Goal: Check status: Check status

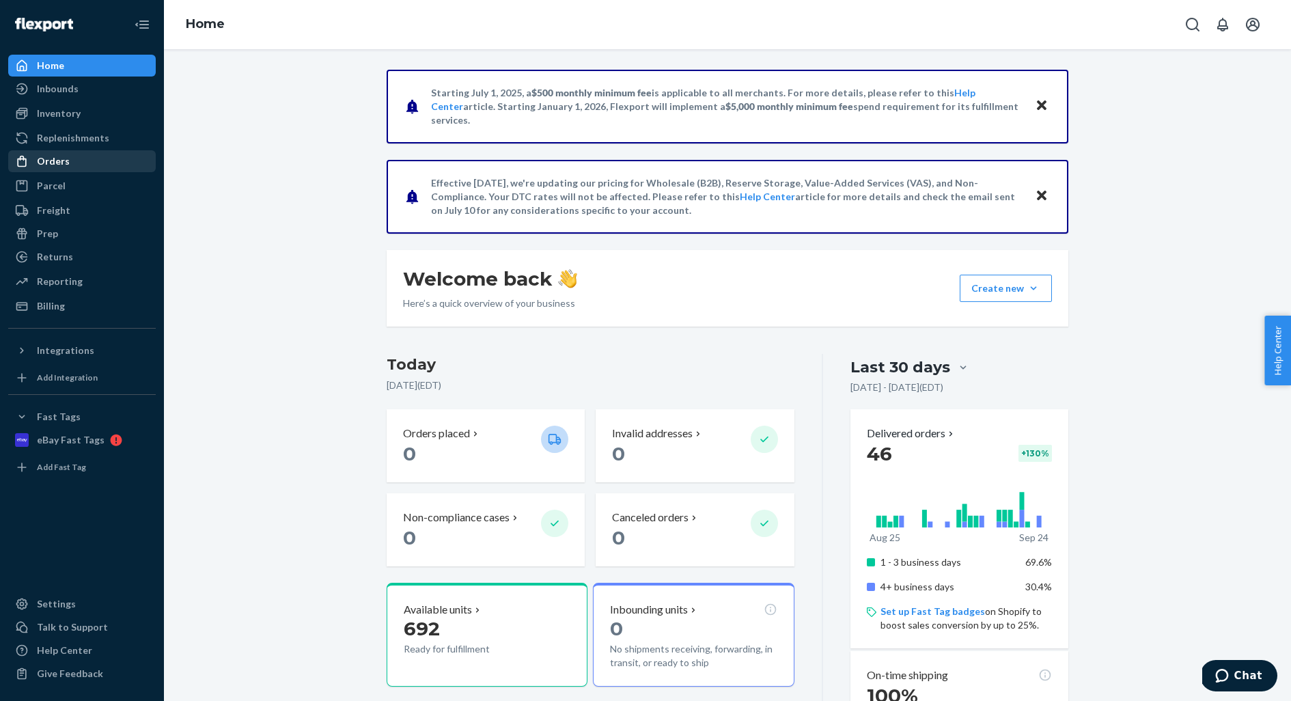
click at [40, 155] on div "Orders" at bounding box center [53, 161] width 33 height 14
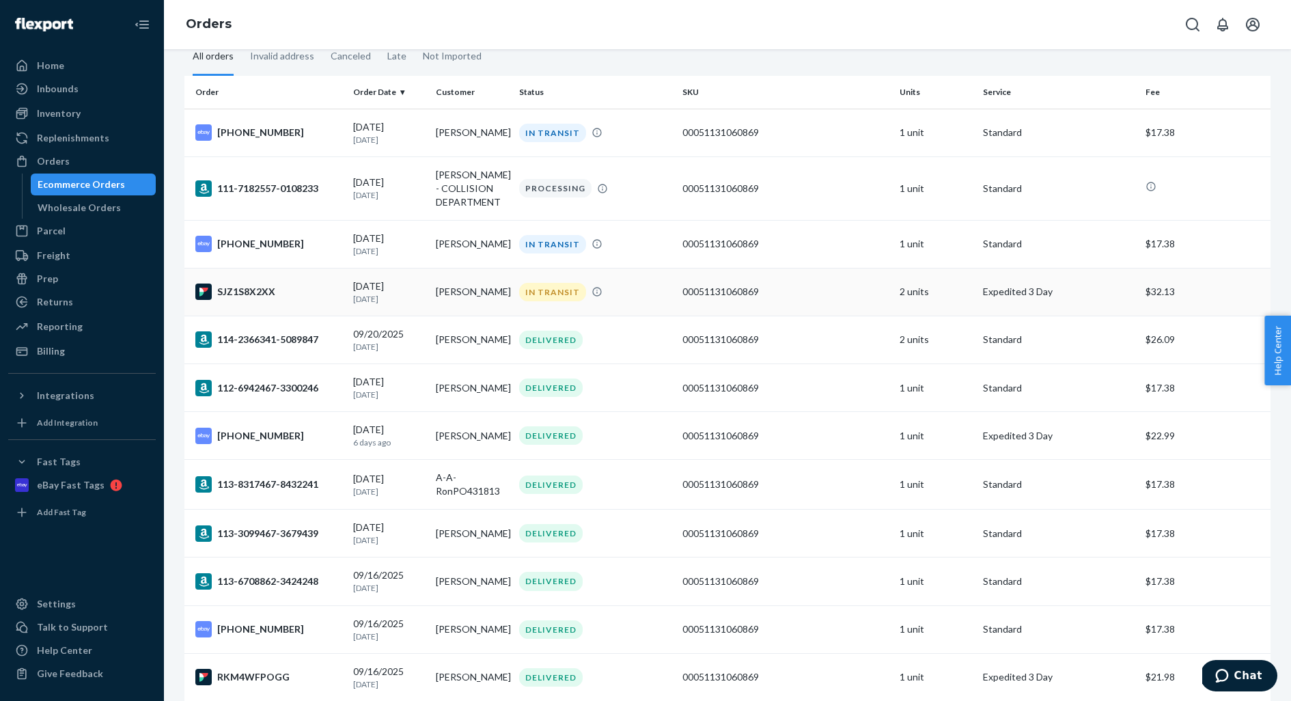
scroll to position [79, 0]
click at [508, 294] on td "[PERSON_NAME]" at bounding box center [471, 291] width 83 height 48
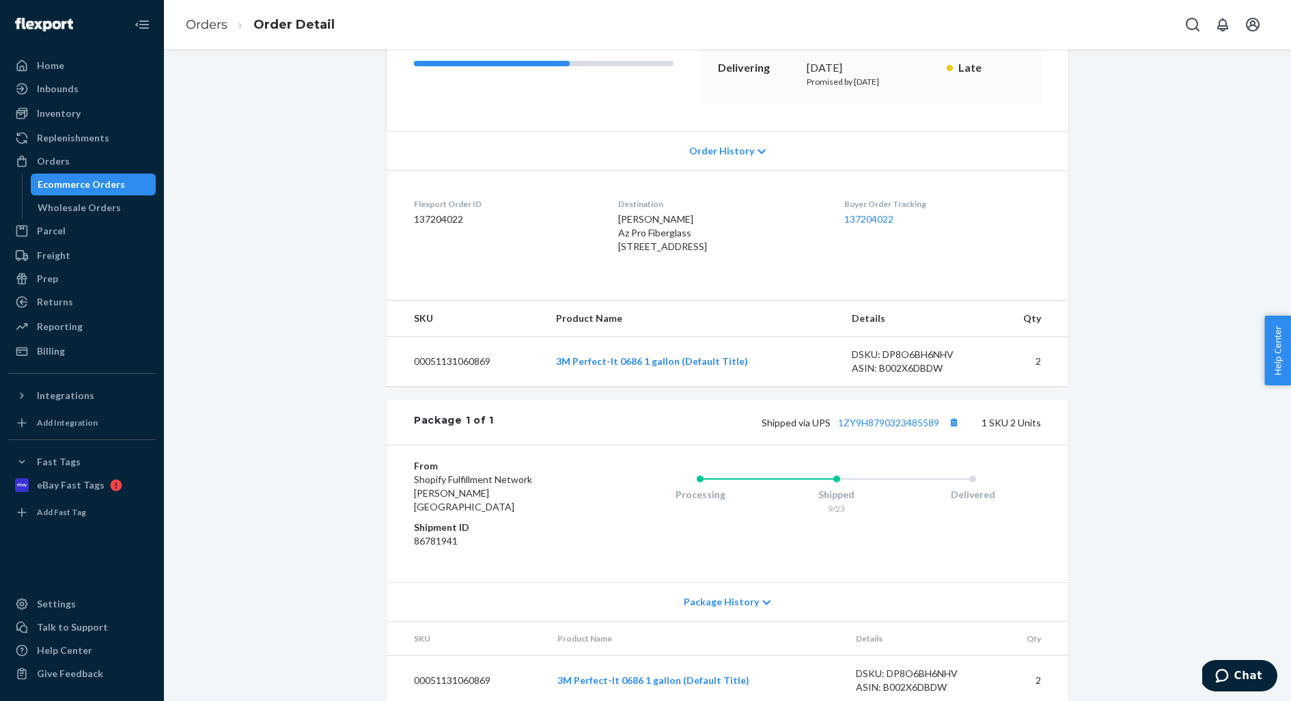
scroll to position [243, 0]
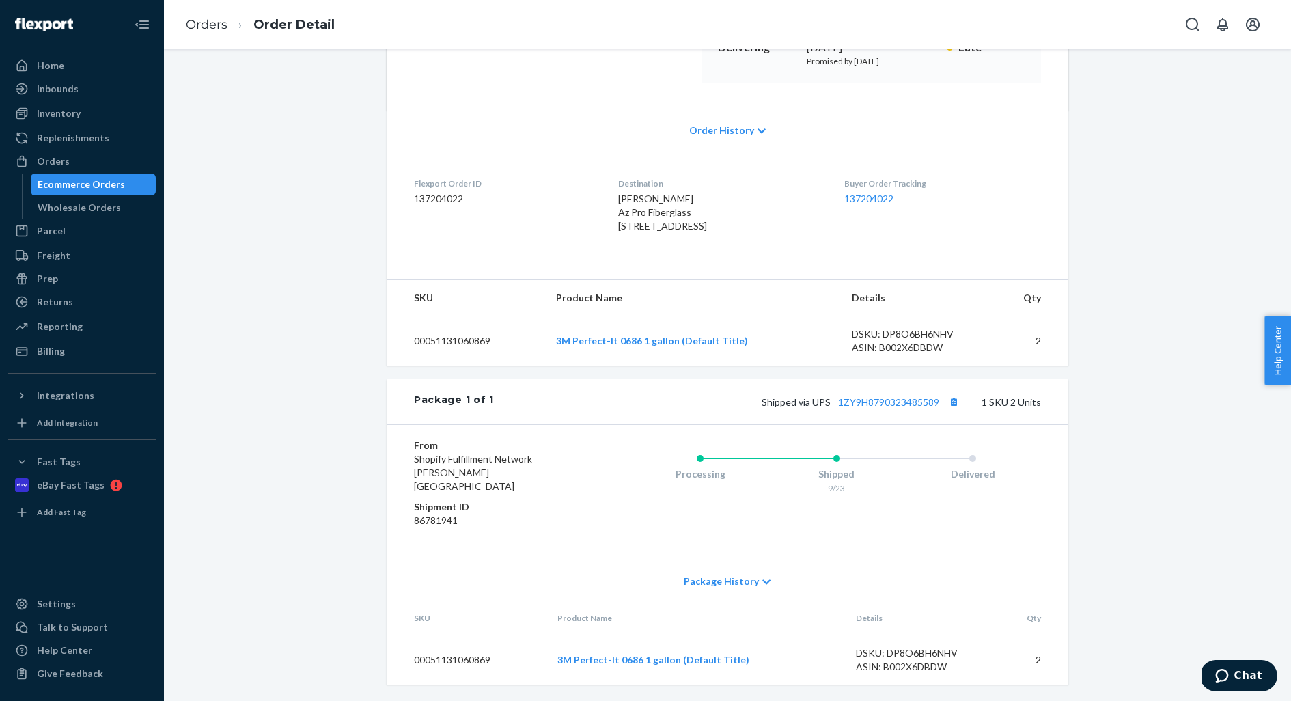
click at [765, 580] on icon at bounding box center [766, 582] width 8 height 10
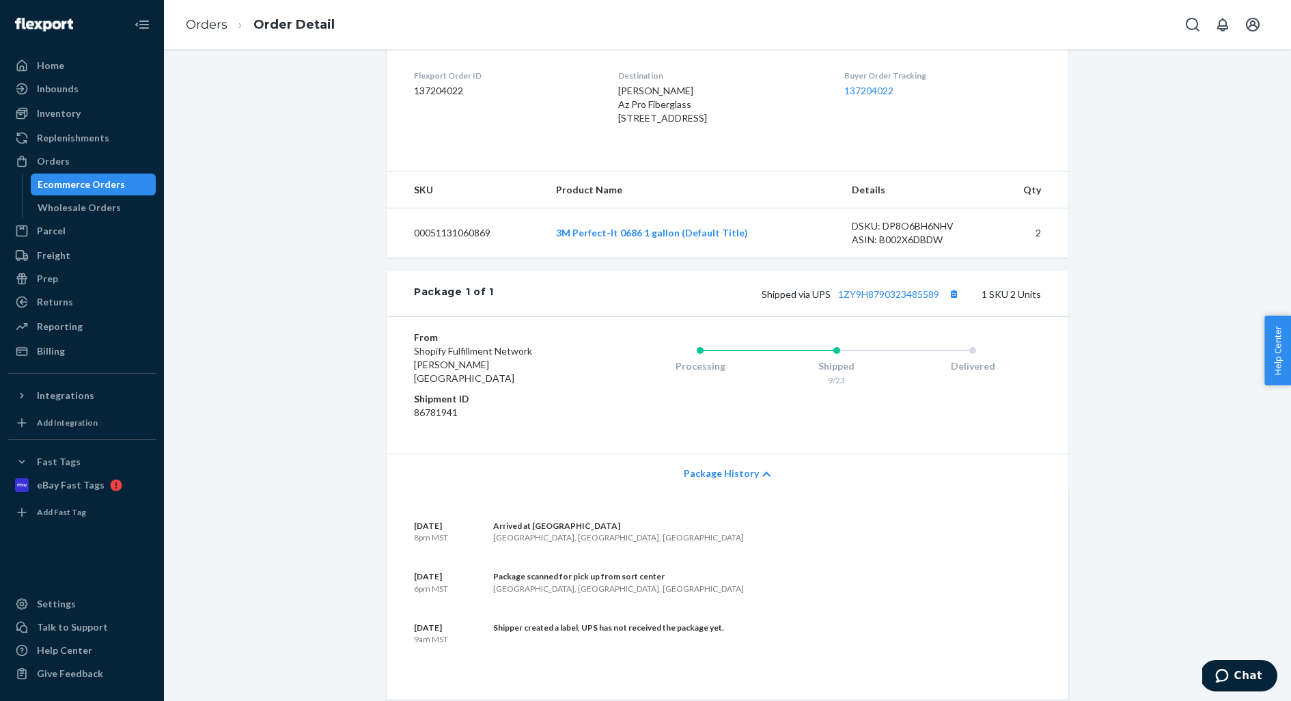
scroll to position [370, 0]
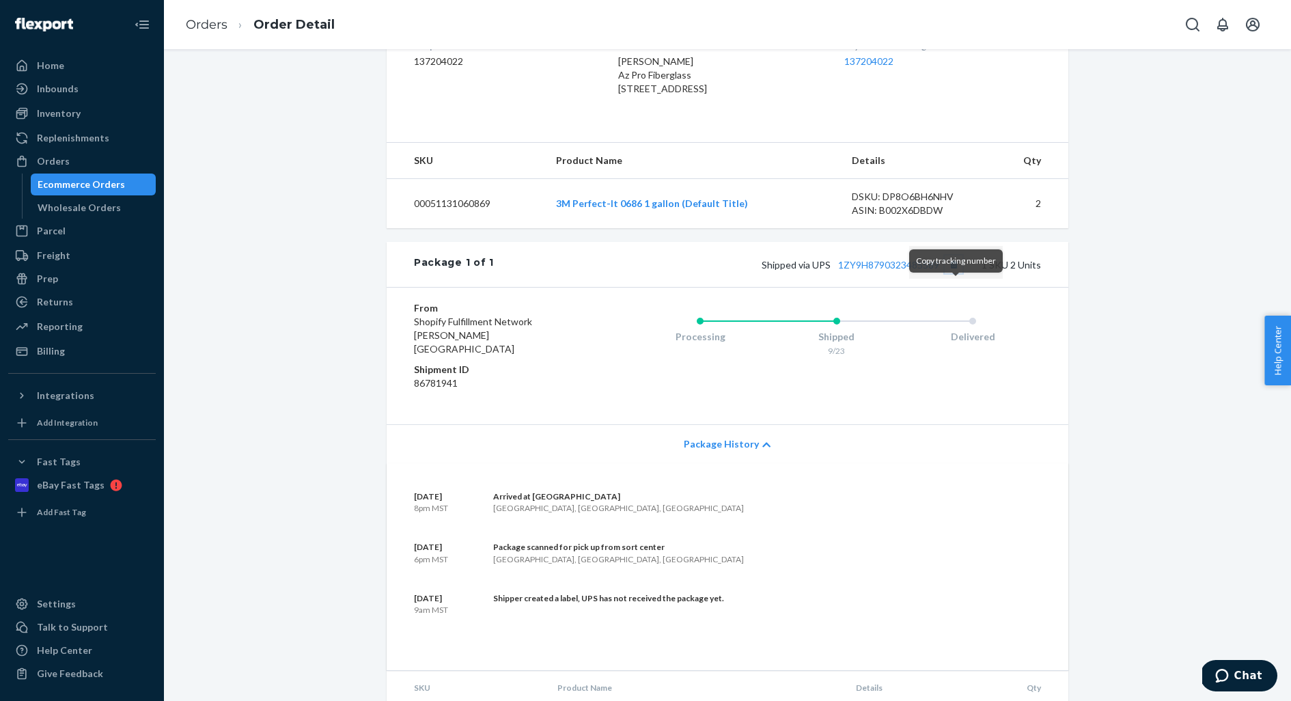
click at [956, 273] on button "Copy tracking number" at bounding box center [954, 264] width 18 height 18
